Goal: Connect with others: Connect with other users

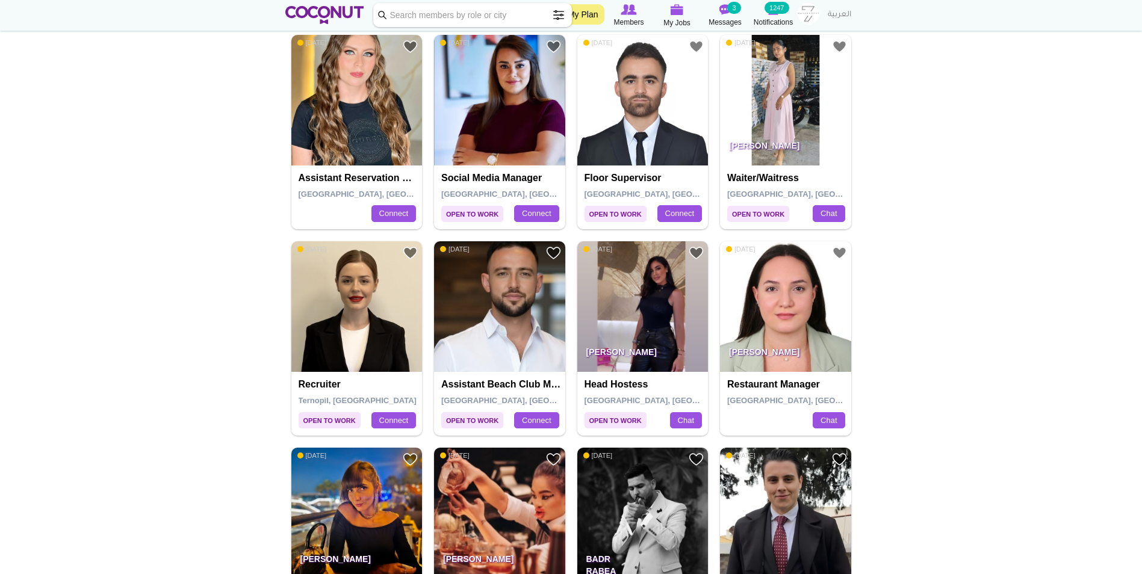
scroll to position [1745, 0]
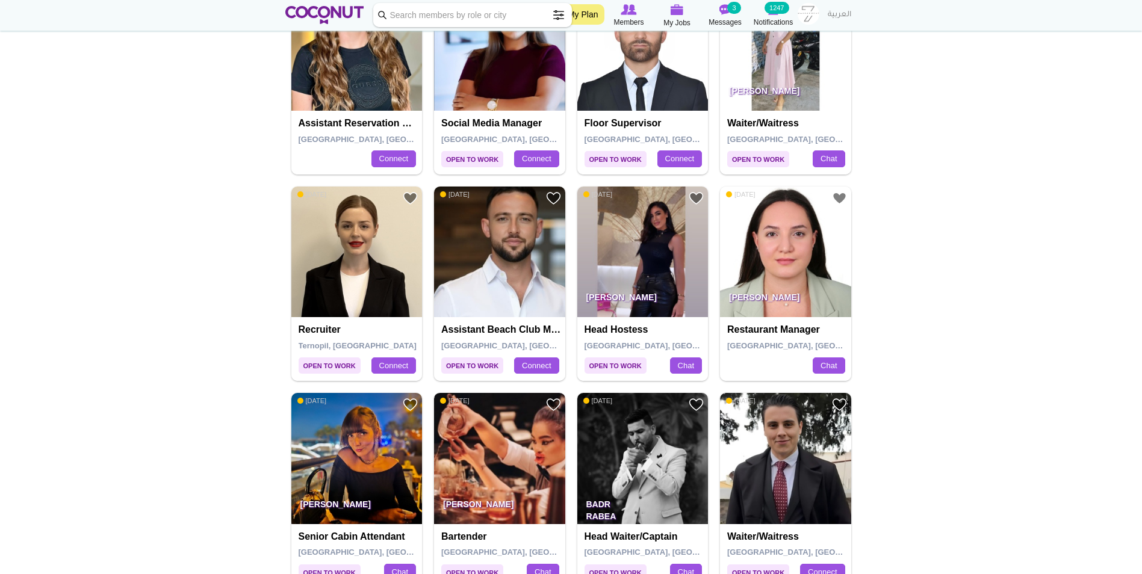
click at [503, 447] on img at bounding box center [499, 458] width 131 height 131
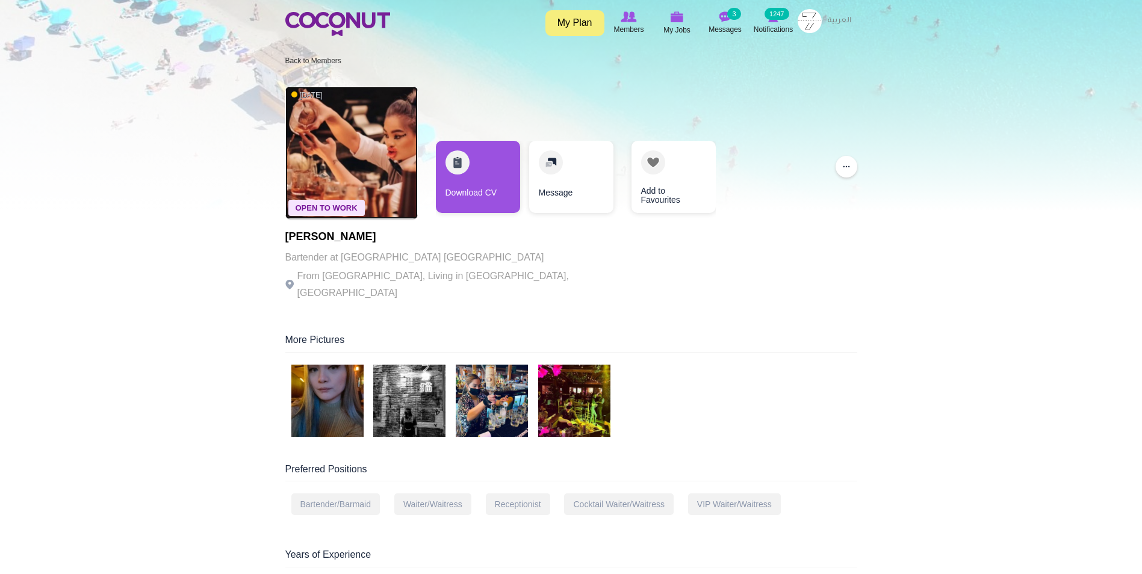
click at [379, 169] on img at bounding box center [351, 153] width 132 height 132
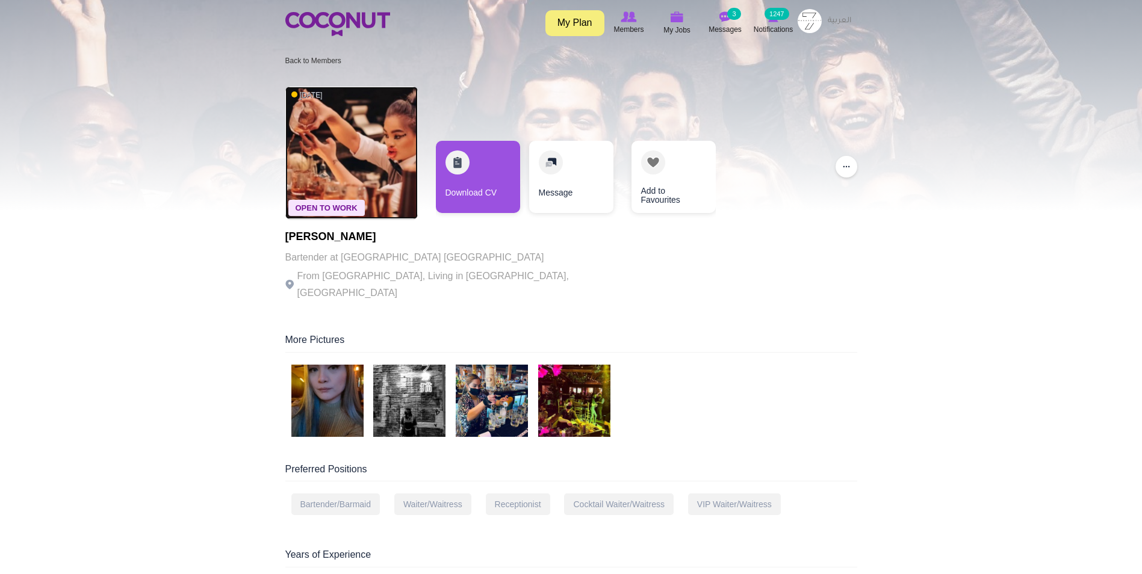
click at [380, 155] on img at bounding box center [351, 153] width 132 height 132
click at [347, 394] on img at bounding box center [327, 401] width 72 height 72
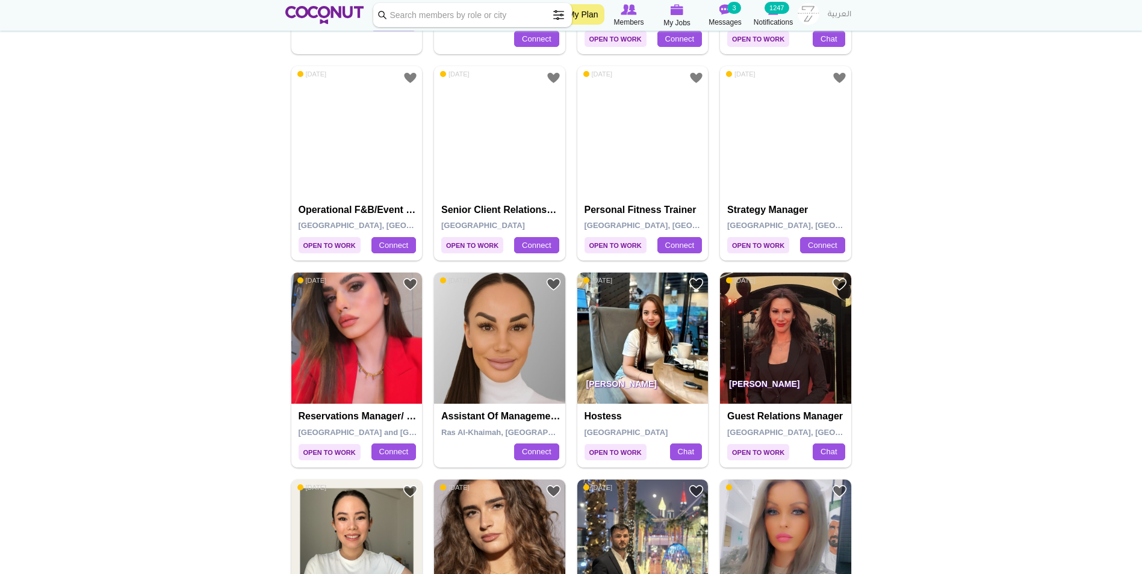
scroll to position [782, 0]
